Goal: Information Seeking & Learning: Check status

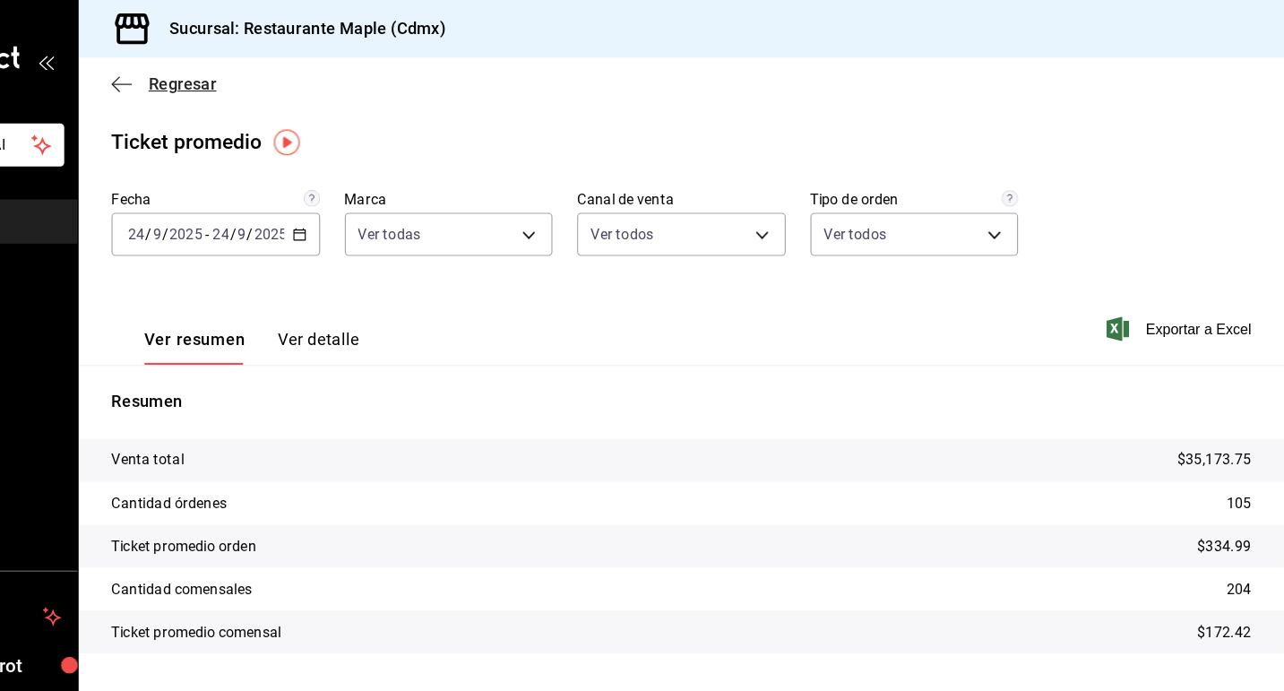
click at [263, 76] on icon "button" at bounding box center [271, 73] width 18 height 16
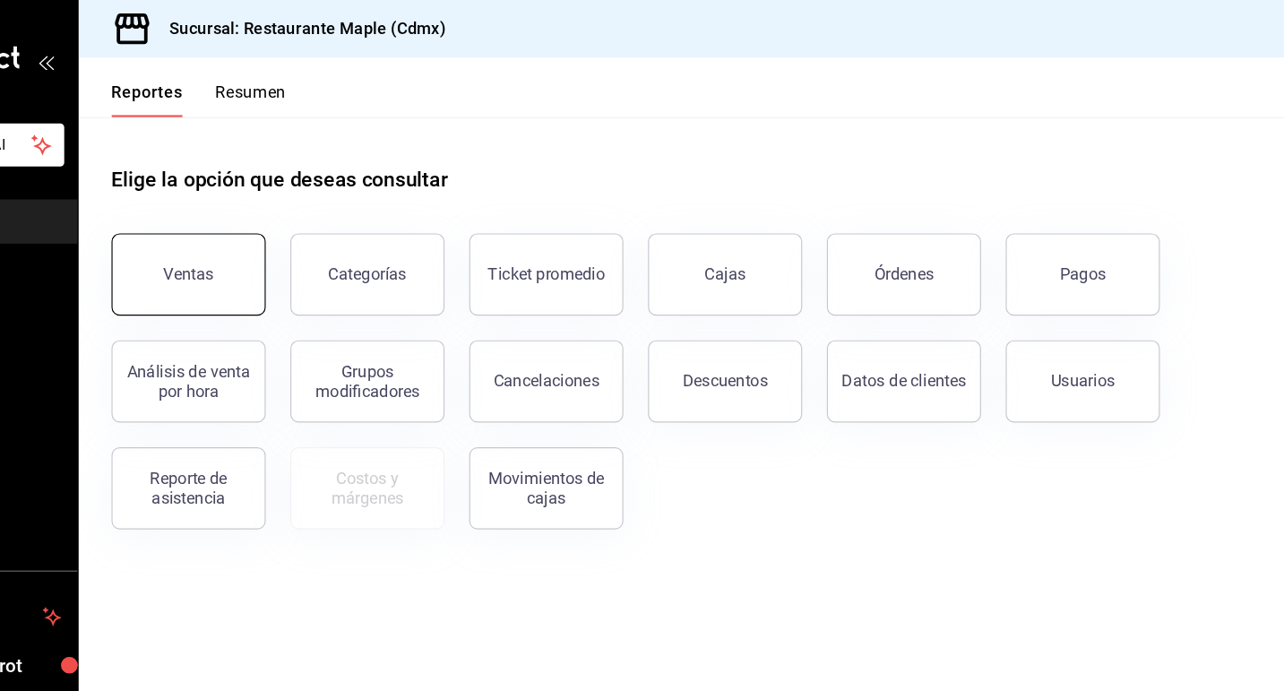
click at [348, 229] on button "Ventas" at bounding box center [329, 239] width 134 height 72
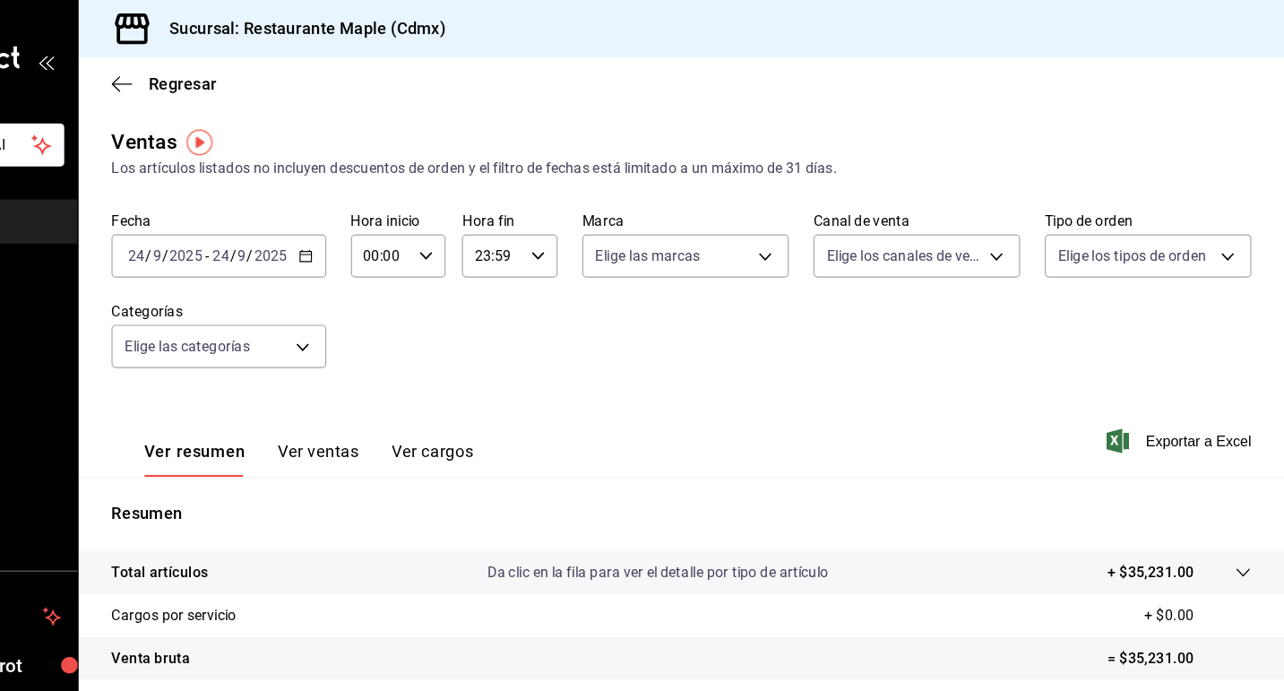
click at [433, 226] on icon "button" at bounding box center [431, 223] width 13 height 13
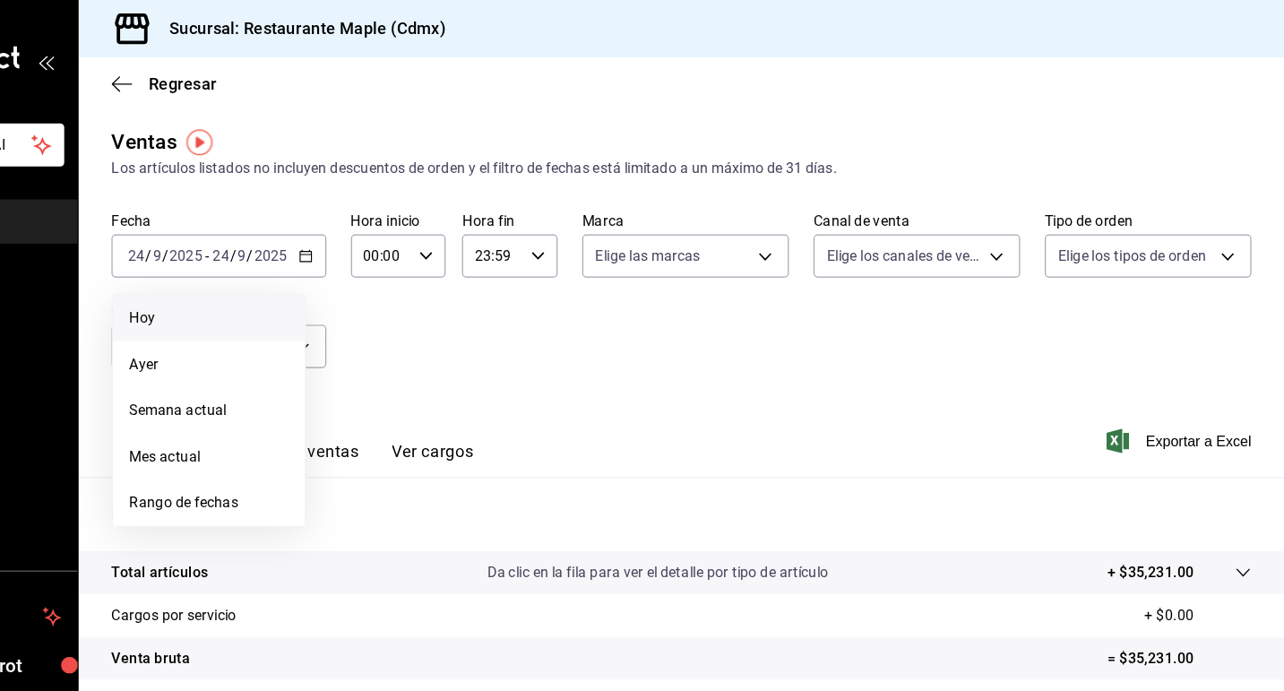
click at [392, 273] on span "Hoy" at bounding box center [346, 277] width 139 height 19
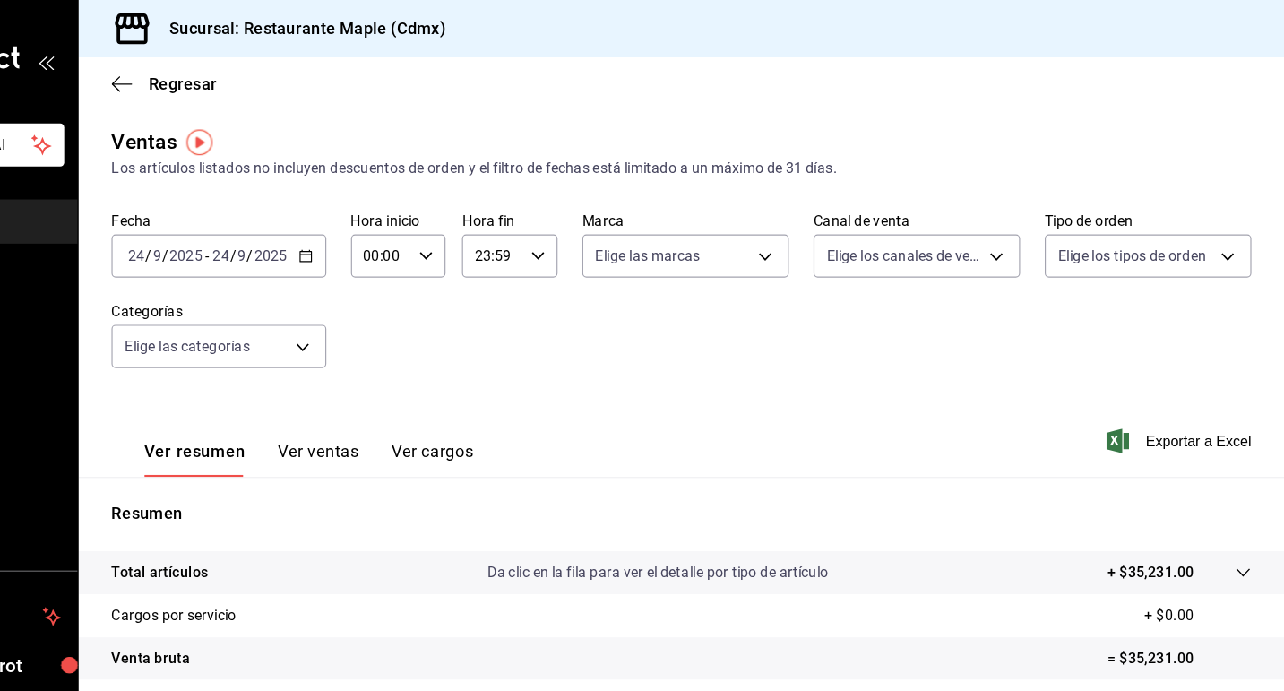
click at [427, 221] on \(Stroke\) "button" at bounding box center [431, 221] width 10 height 1
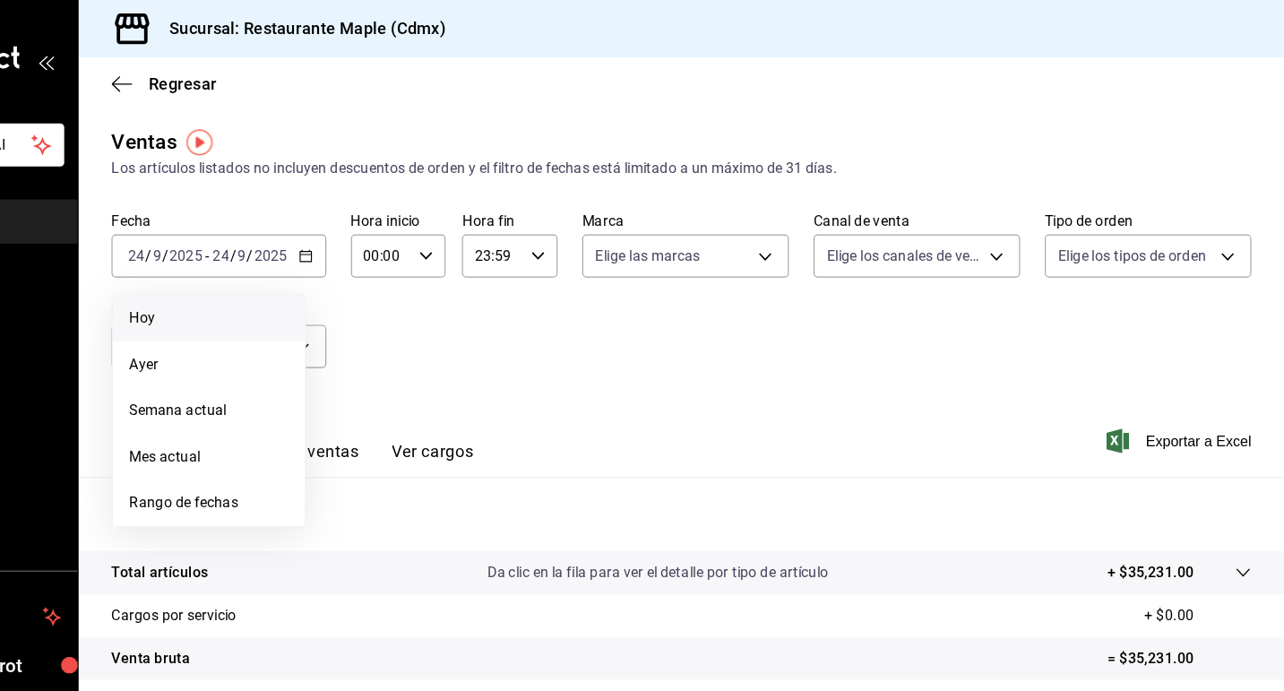
click at [343, 278] on span "Hoy" at bounding box center [346, 277] width 139 height 19
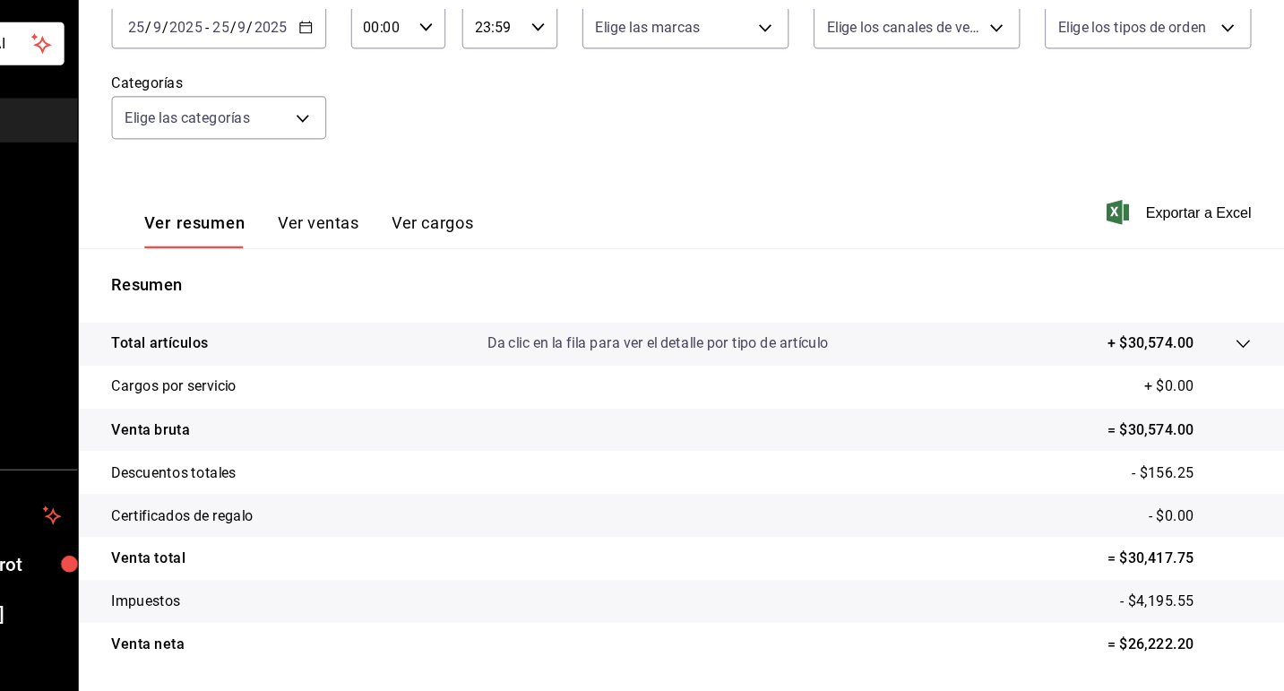
scroll to position [90, 0]
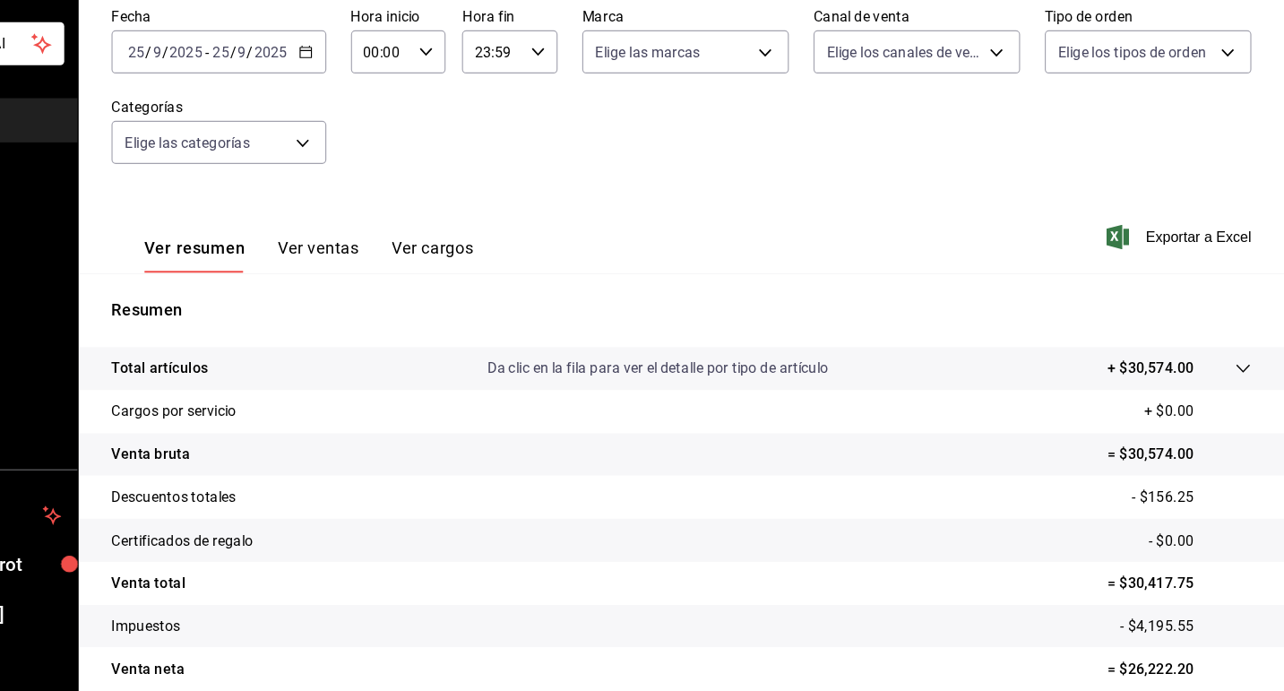
click at [454, 307] on button "Ver ventas" at bounding box center [442, 311] width 71 height 30
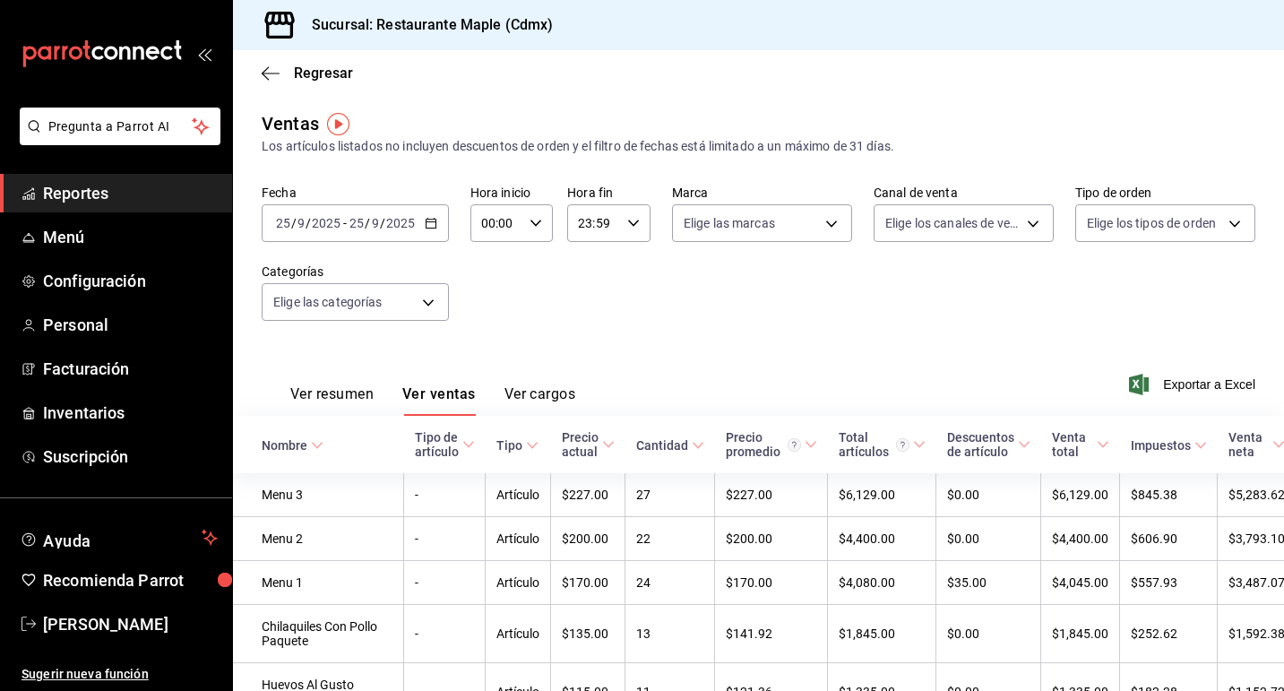
click at [341, 390] on button "Ver resumen" at bounding box center [331, 400] width 83 height 30
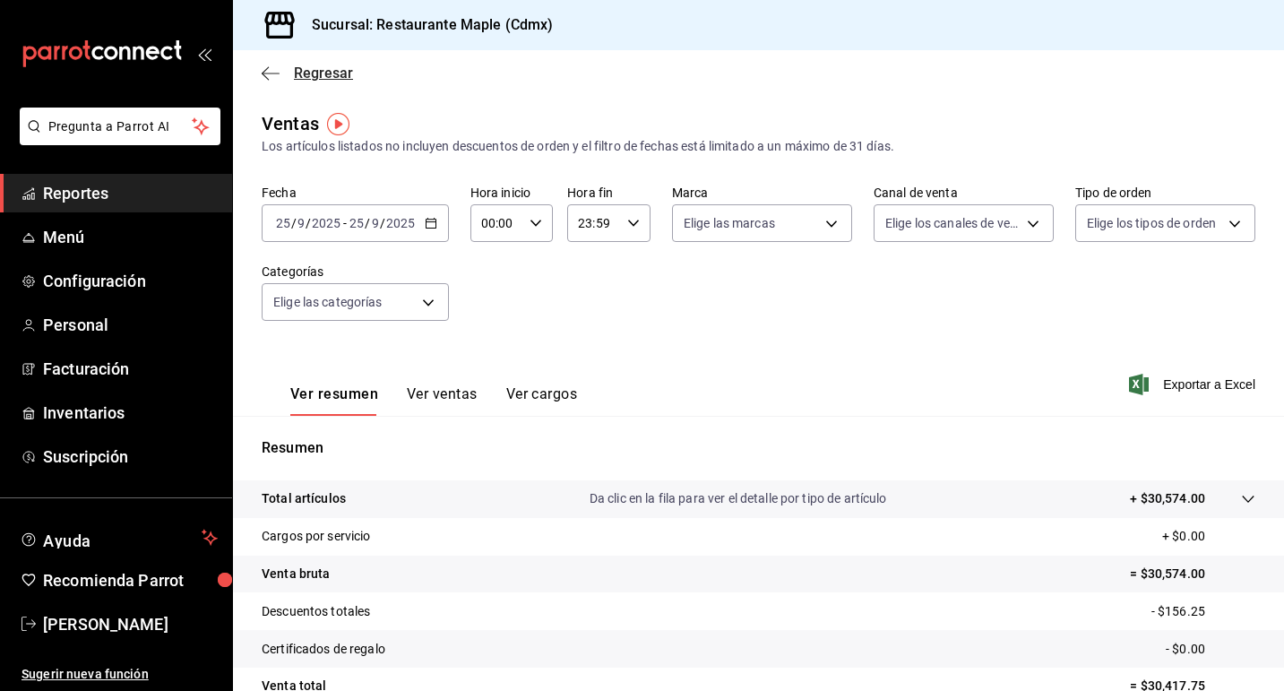
click at [273, 73] on icon "button" at bounding box center [271, 73] width 18 height 16
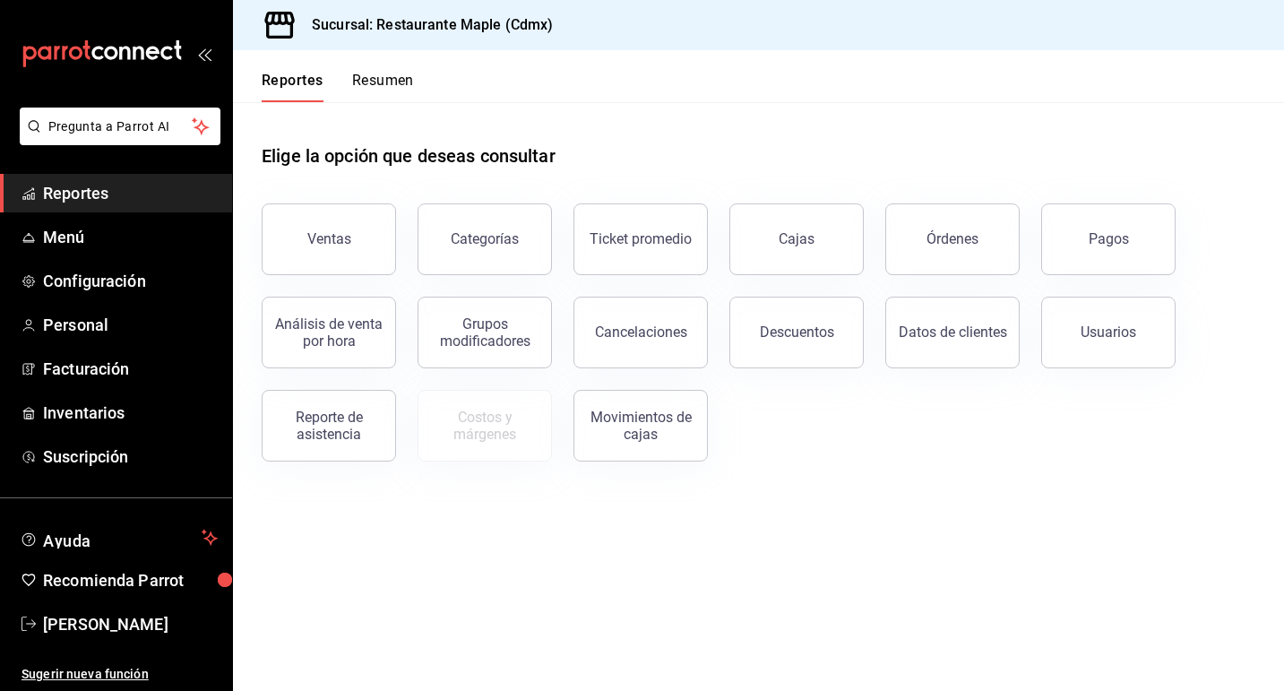
click at [388, 64] on div "Reportes Resumen" at bounding box center [323, 76] width 181 height 52
click at [384, 85] on button "Resumen" at bounding box center [383, 87] width 62 height 30
